Goal: Transaction & Acquisition: Purchase product/service

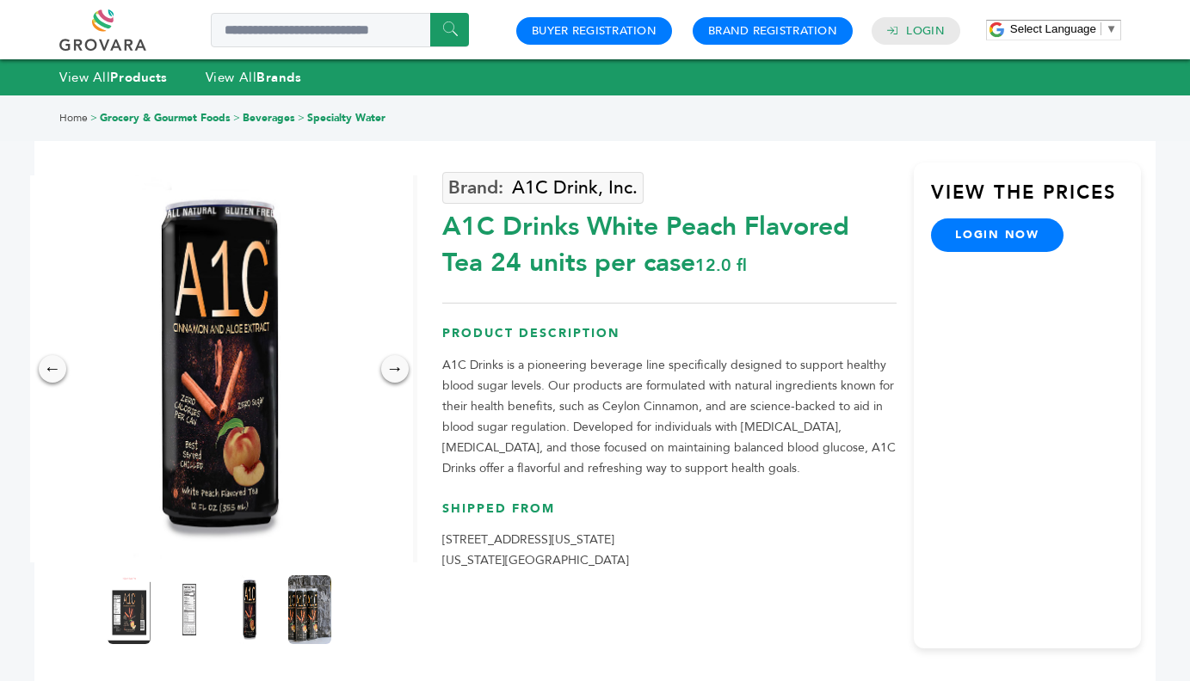
click at [985, 233] on link "login now" at bounding box center [997, 234] width 132 height 33
